Goal: Task Accomplishment & Management: Manage account settings

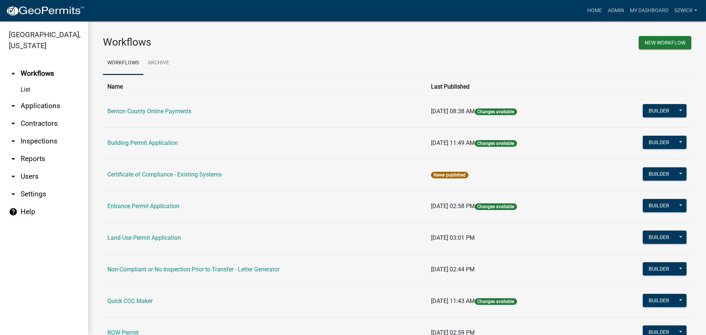
click at [524, 40] on div "New Workflow" at bounding box center [547, 43] width 300 height 15
drag, startPoint x: 40, startPoint y: 264, endPoint x: 40, endPoint y: 259, distance: 5.9
click at [40, 264] on ul "arrow_drop_up Workflows List arrow_drop_down Applications Search by Parcel Sear…" at bounding box center [44, 197] width 88 height 276
click at [15, 176] on icon "arrow_drop_down" at bounding box center [13, 176] width 9 height 9
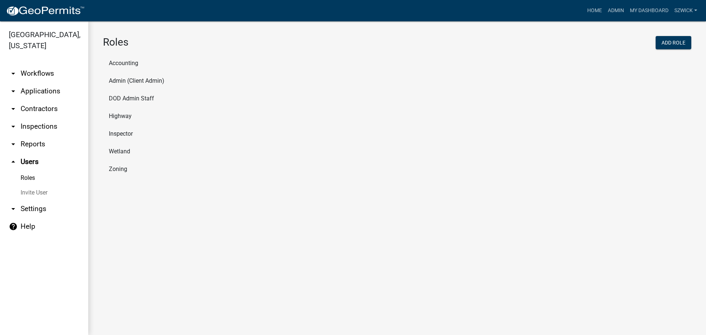
click at [13, 207] on icon "arrow_drop_down" at bounding box center [13, 208] width 9 height 9
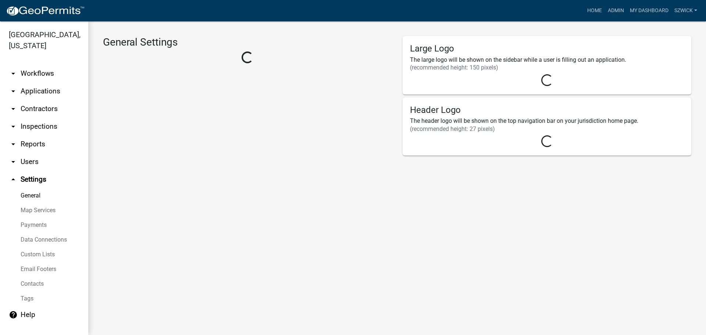
select select "813447df-eccf-4341-9edf-b06e727e2efd"
select select "MN"
select select "Central Standard Time"
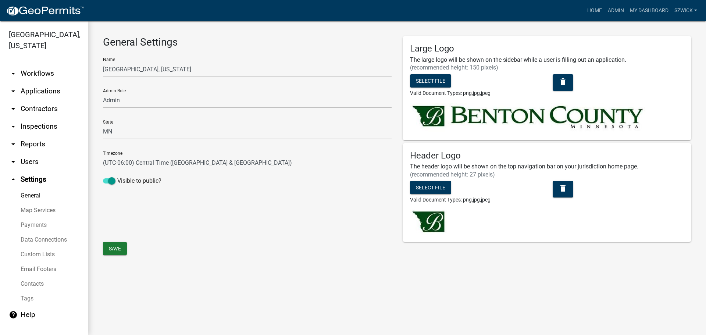
click at [11, 178] on icon "arrow_drop_up" at bounding box center [13, 179] width 9 height 9
click at [13, 177] on icon "arrow_drop_up" at bounding box center [13, 179] width 9 height 9
click at [11, 162] on icon "arrow_drop_down" at bounding box center [13, 161] width 9 height 9
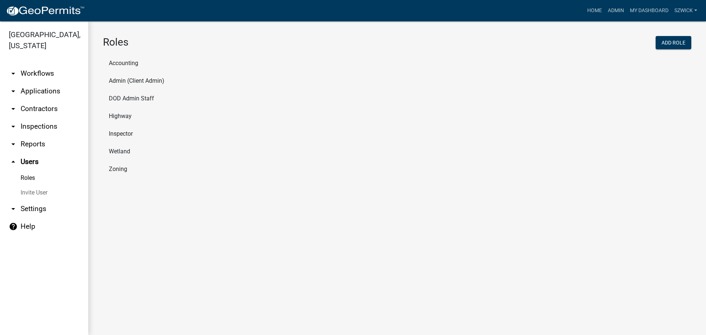
click at [120, 156] on li "Wetland" at bounding box center [397, 152] width 588 height 18
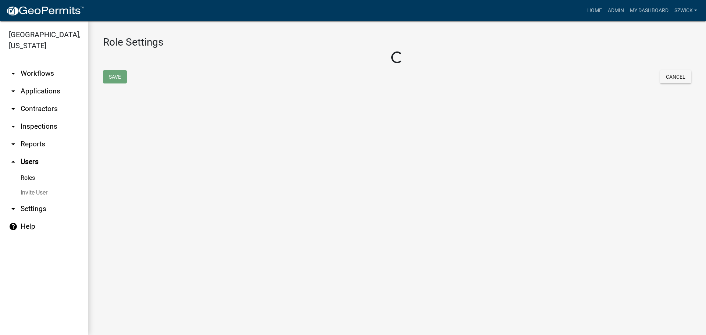
select select "3: orange"
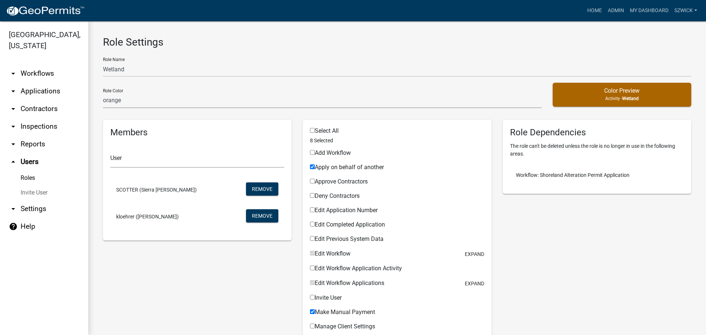
click at [29, 177] on link "Roles" at bounding box center [44, 178] width 88 height 15
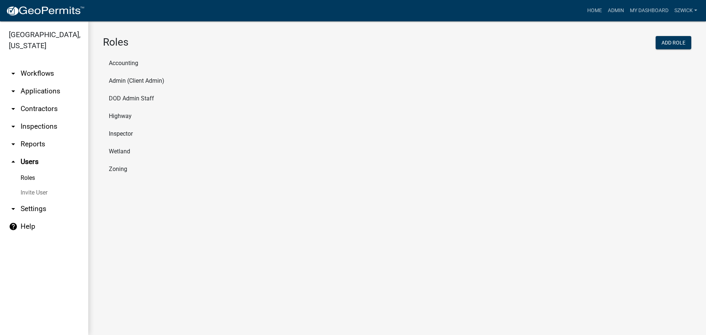
click at [121, 168] on li "Zoning" at bounding box center [397, 169] width 588 height 18
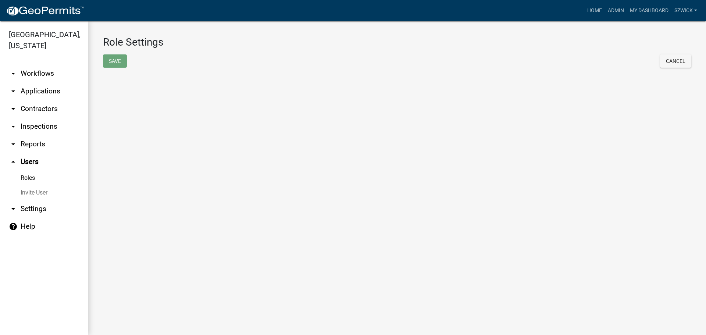
select select "8: light-yellow"
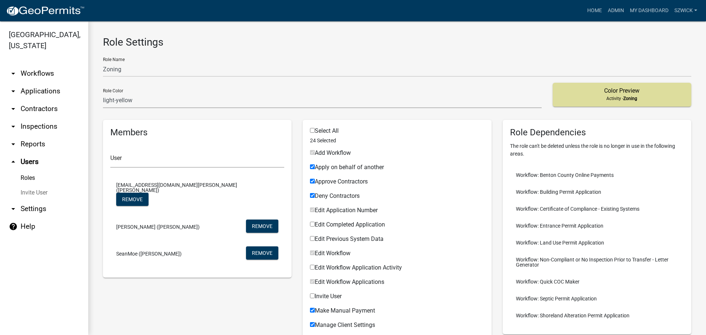
click at [28, 178] on link "Roles" at bounding box center [44, 178] width 88 height 15
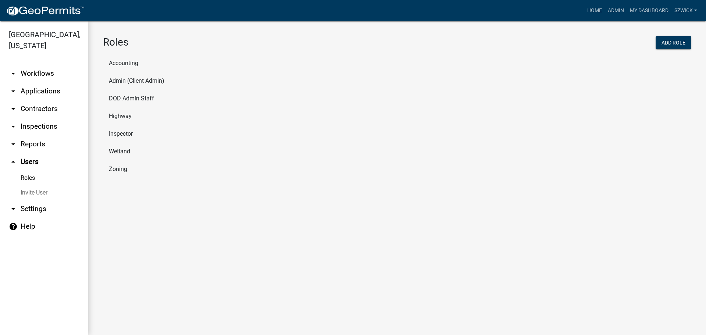
click at [118, 152] on li "Wetland" at bounding box center [397, 152] width 588 height 18
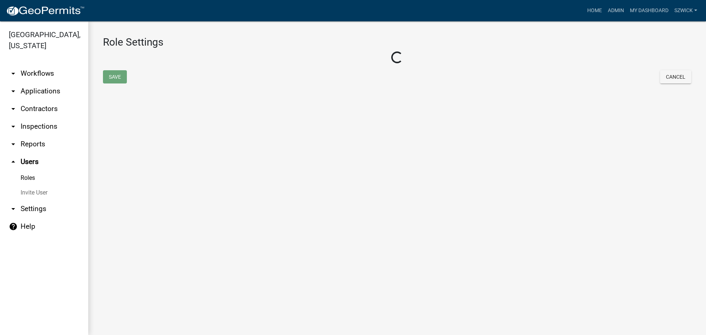
select select "3: orange"
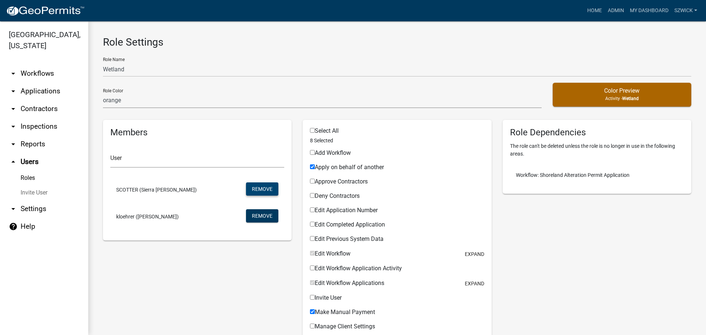
click at [262, 190] on button "Remove" at bounding box center [262, 188] width 32 height 13
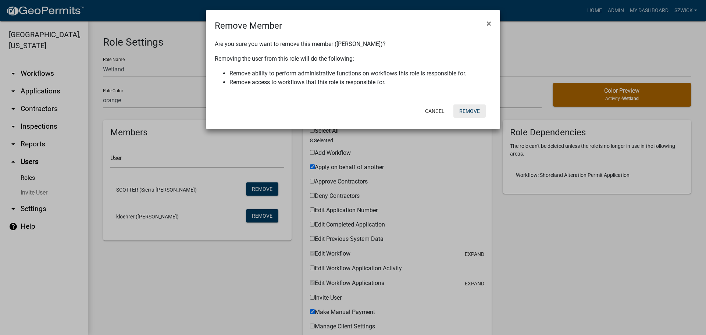
click at [462, 110] on button "Remove" at bounding box center [469, 110] width 32 height 13
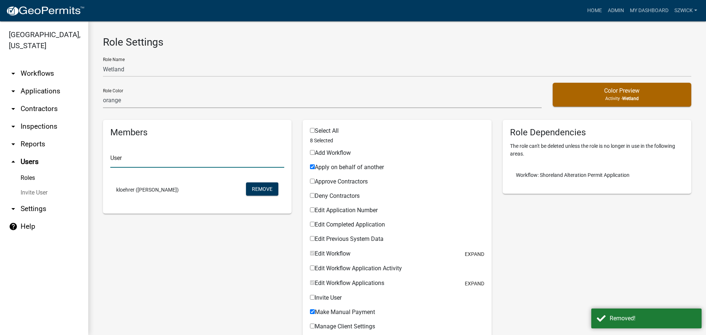
click at [154, 162] on input "text" at bounding box center [197, 160] width 174 height 15
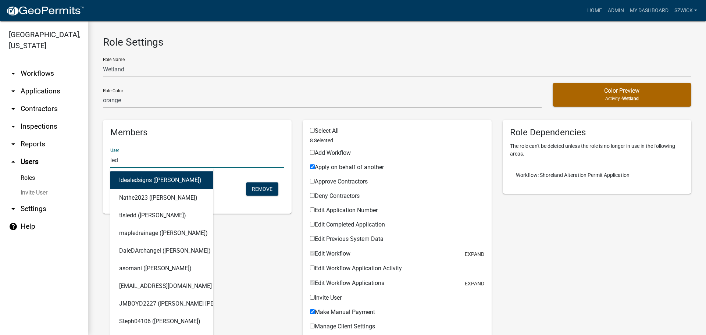
type input "le"
